Goal: Complete application form: Complete application form

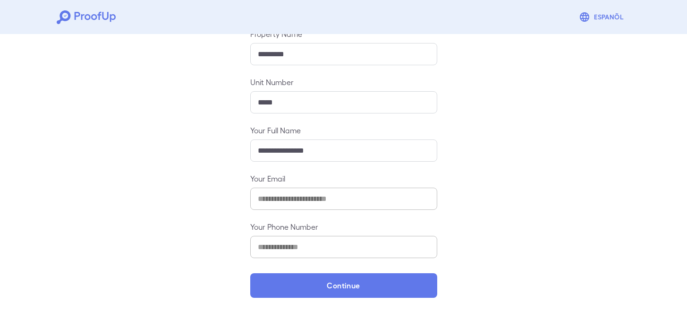
scroll to position [116, 0]
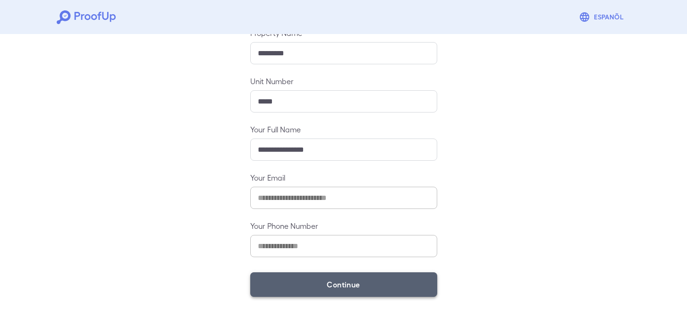
drag, startPoint x: 357, startPoint y: 290, endPoint x: 356, endPoint y: 279, distance: 10.5
click at [357, 290] on button "Continue" at bounding box center [343, 284] width 187 height 25
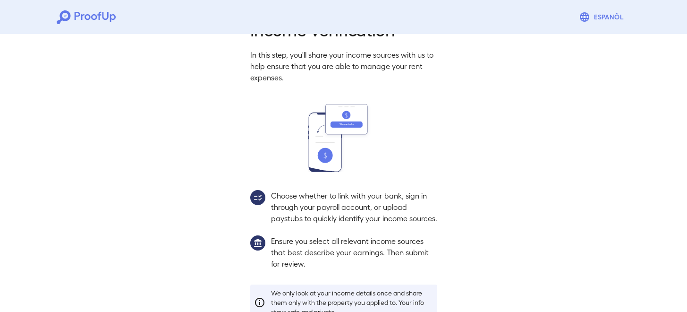
scroll to position [103, 0]
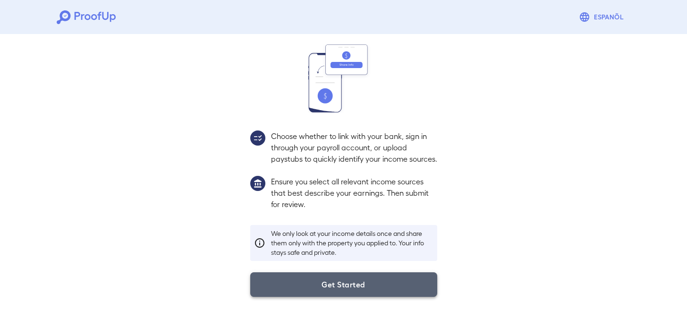
click at [365, 289] on button "Get Started" at bounding box center [343, 284] width 187 height 25
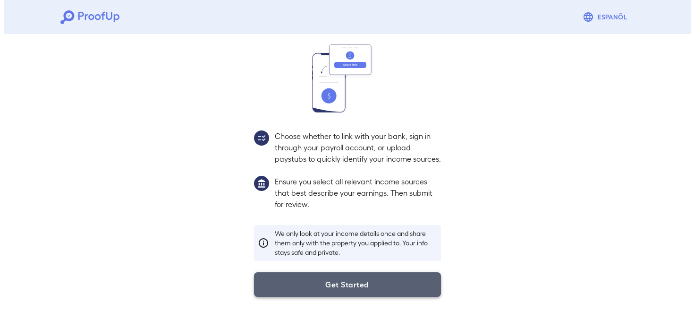
scroll to position [49, 0]
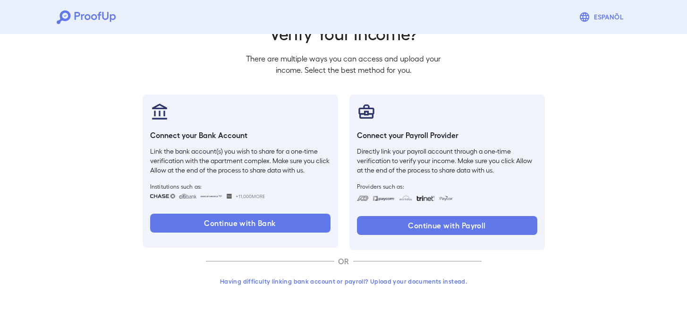
click at [315, 281] on button "Having difficulty linking bank account or payroll? Upload your documents instea…" at bounding box center [344, 281] width 276 height 17
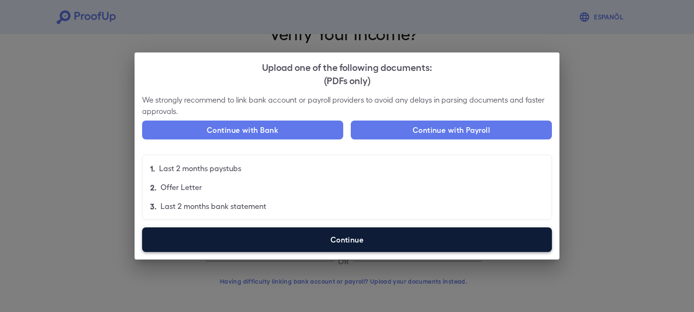
click at [308, 238] on label "Continue" at bounding box center [347, 239] width 410 height 25
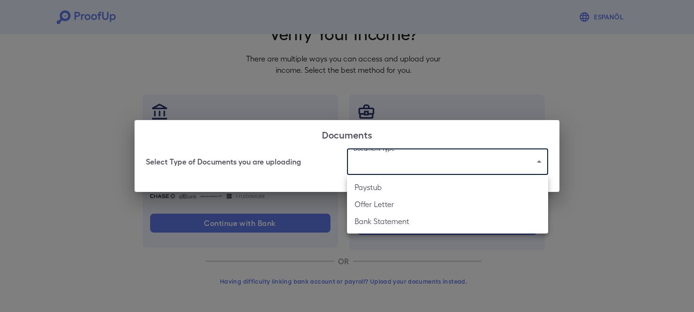
click at [416, 171] on body "Espanõl Go back How Would You Like to Verify Your Income? There are multiple wa…" at bounding box center [347, 131] width 694 height 361
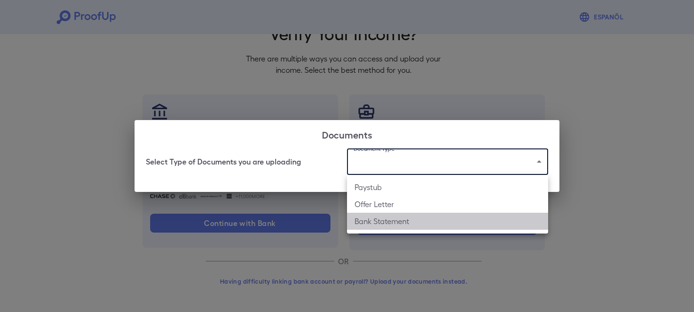
click at [414, 217] on li "Bank Statement" at bounding box center [447, 221] width 201 height 17
type input "**********"
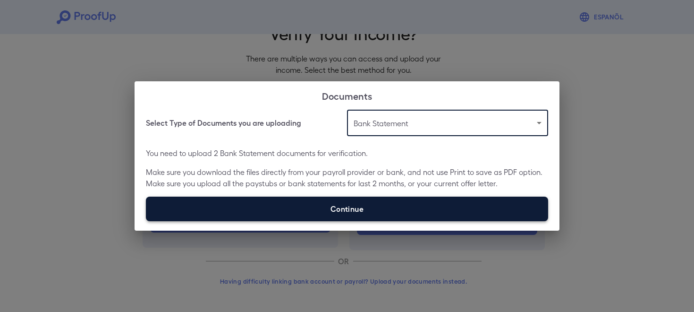
click at [406, 199] on label "Continue" at bounding box center [347, 209] width 402 height 25
click at [146, 221] on input "Continue" at bounding box center [146, 221] width 0 height 0
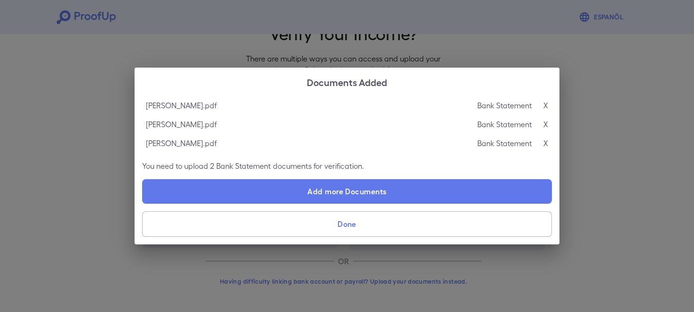
click at [386, 217] on button "Done" at bounding box center [347, 224] width 410 height 26
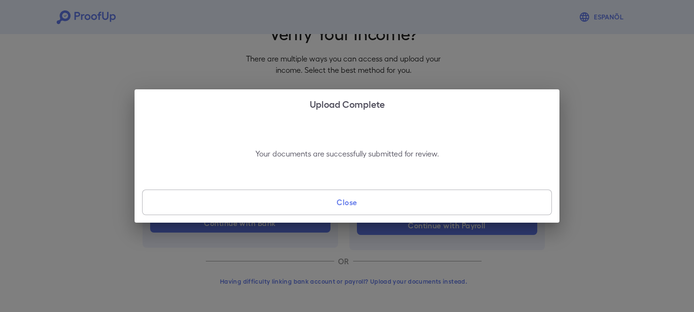
click at [391, 197] on button "Close" at bounding box center [347, 202] width 410 height 26
